Goal: Task Accomplishment & Management: Manage account settings

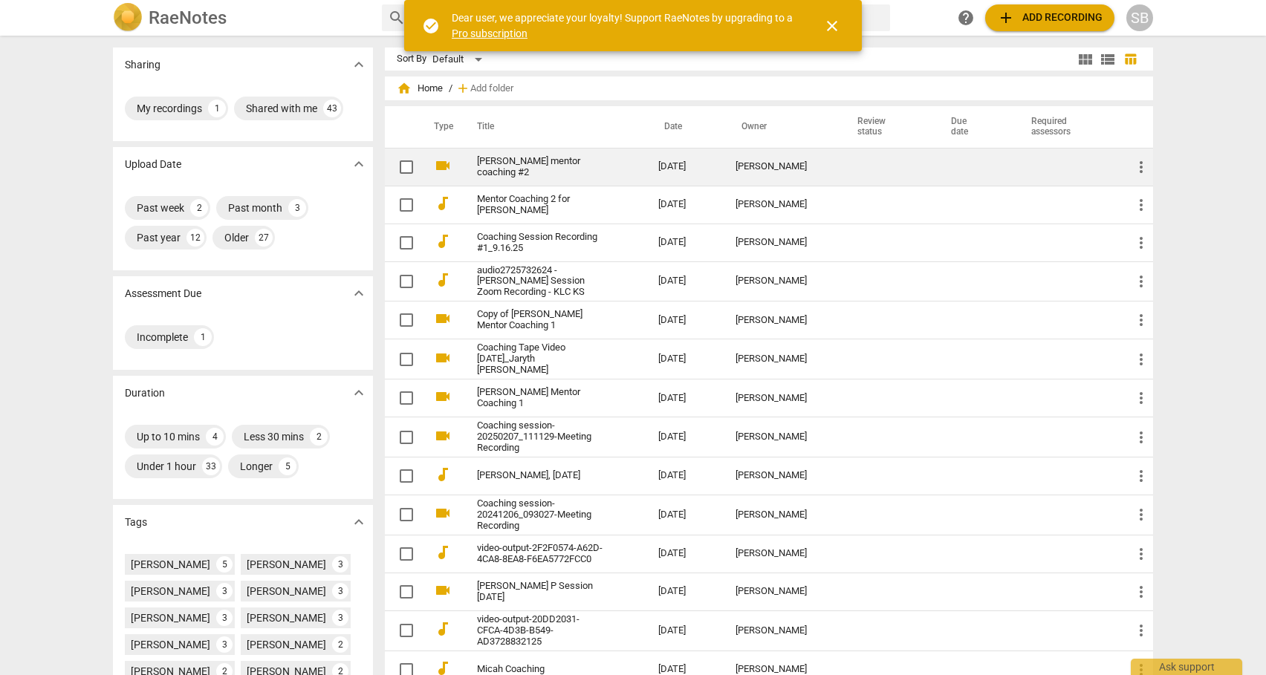
click at [556, 166] on link "[PERSON_NAME] mentor coaching #2" at bounding box center [541, 167] width 128 height 22
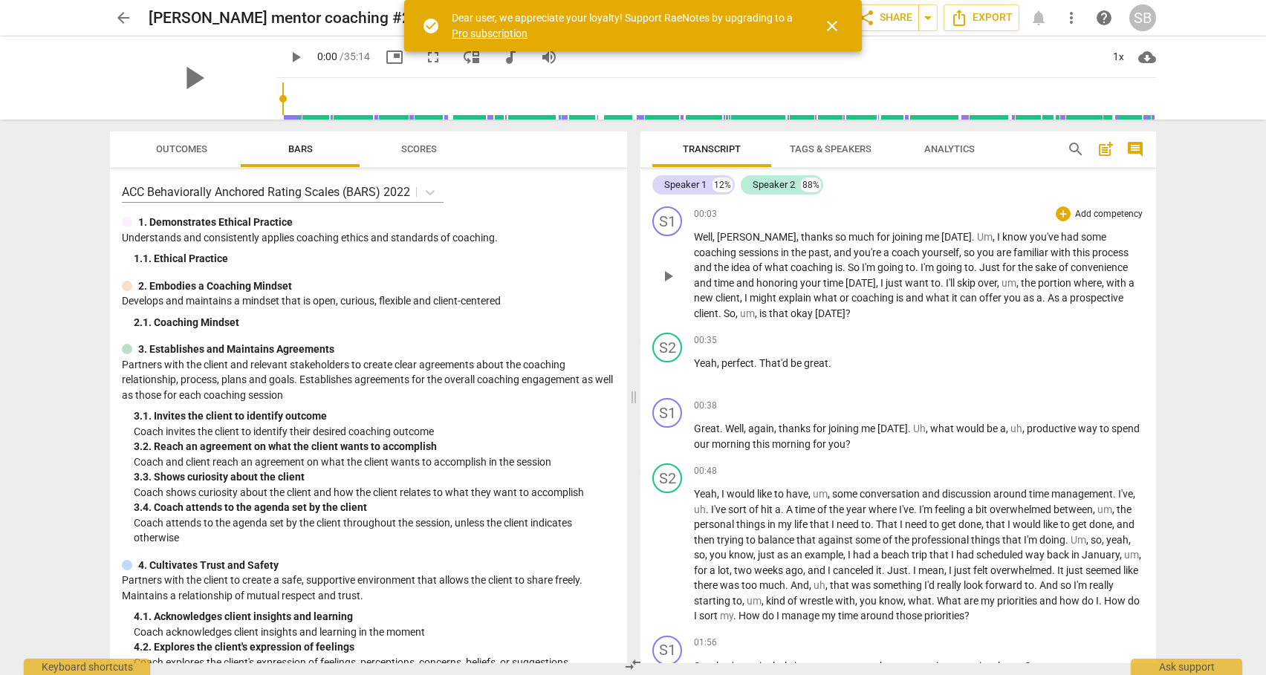
click at [706, 235] on span "Well" at bounding box center [703, 237] width 19 height 12
click at [1057, 213] on div "+" at bounding box center [1063, 214] width 15 height 15
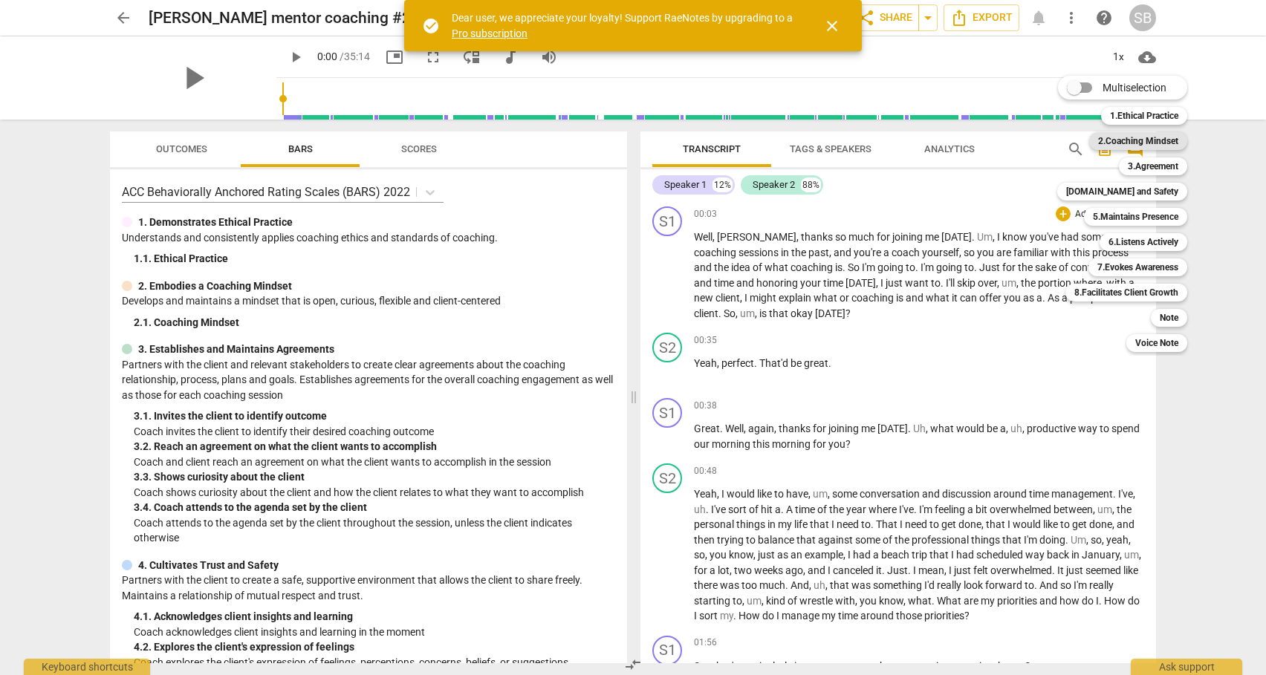
click at [1131, 140] on b "2.Coaching Mindset" at bounding box center [1138, 141] width 80 height 18
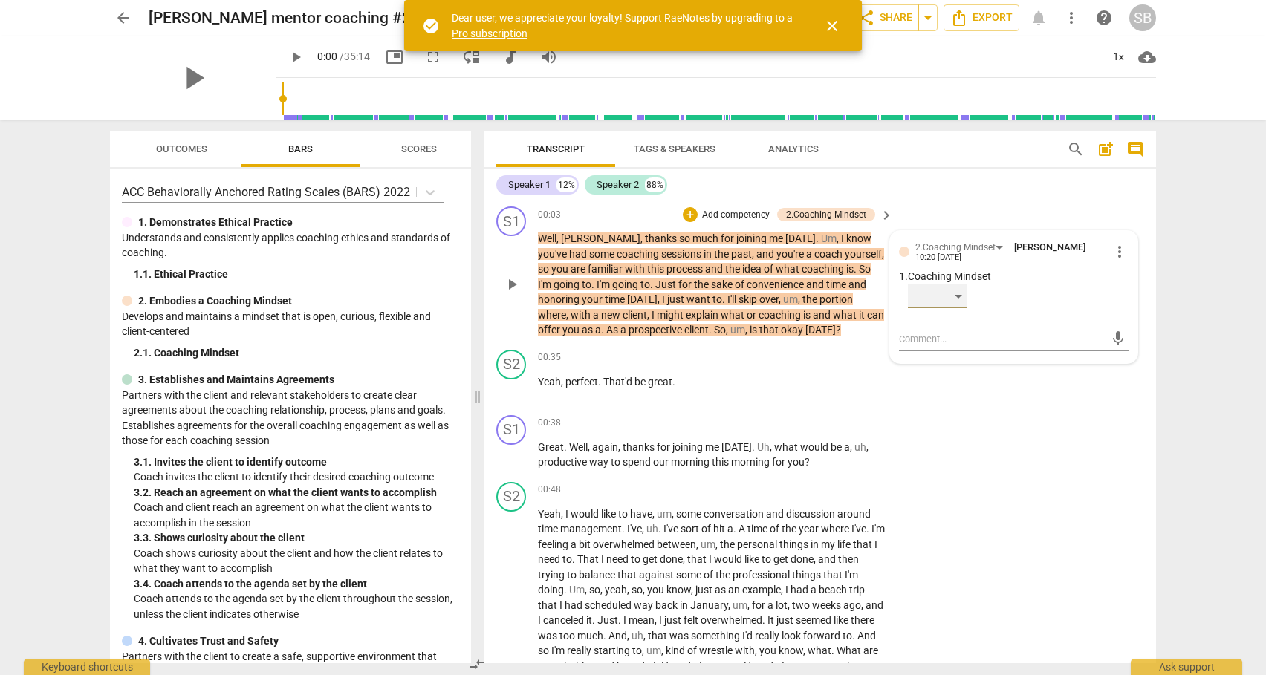
click at [961, 294] on div "​" at bounding box center [937, 297] width 59 height 24
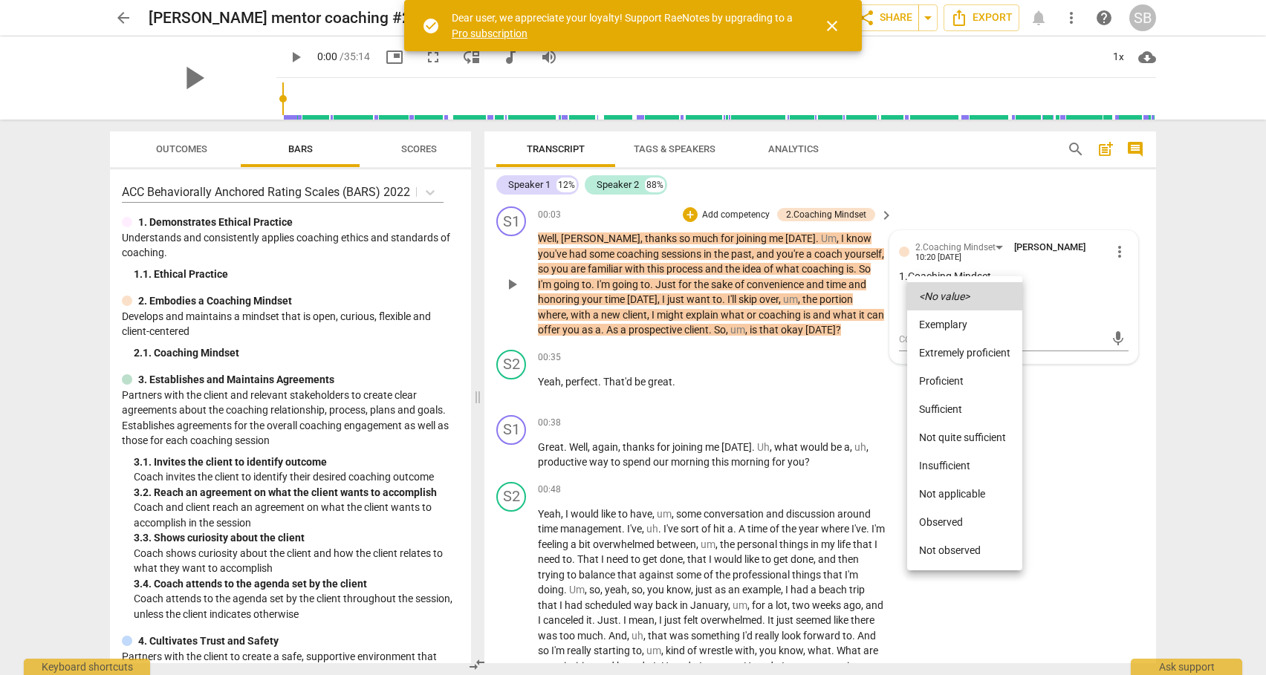
click at [961, 294] on icon "<No value>" at bounding box center [944, 296] width 51 height 10
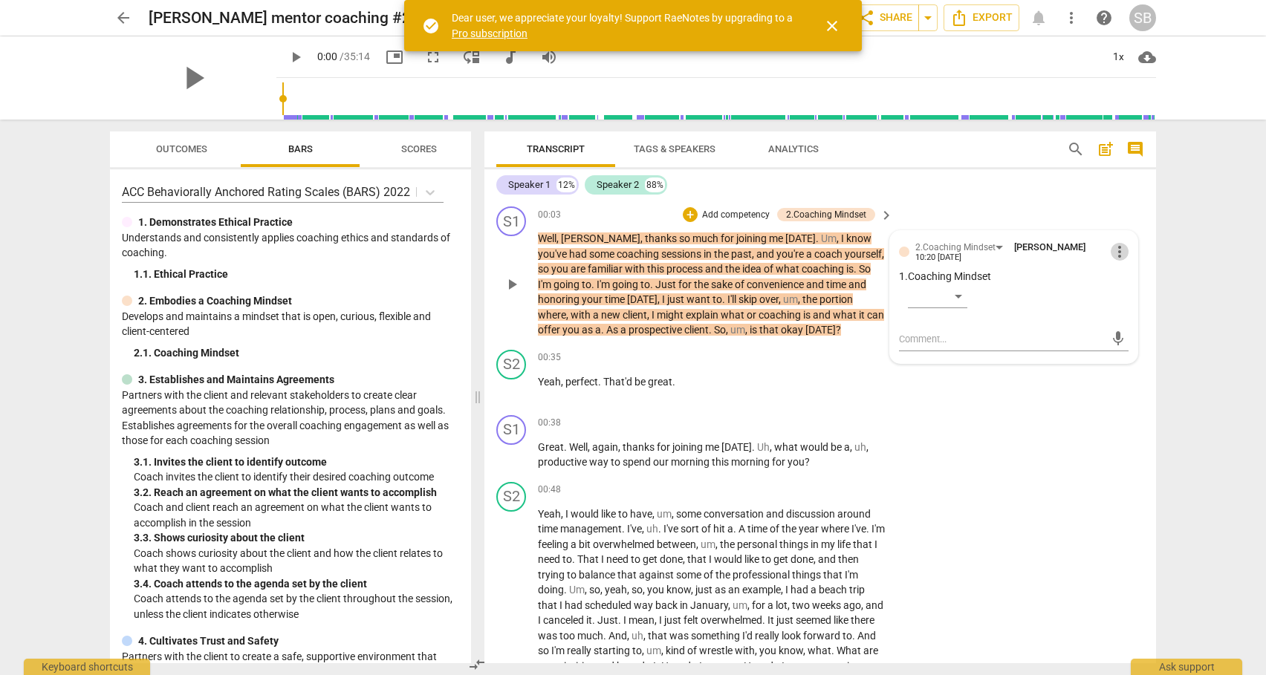
click at [1114, 247] on span "more_vert" at bounding box center [1120, 252] width 18 height 18
click at [1125, 278] on li "Delete" at bounding box center [1130, 279] width 51 height 28
